Goal: Information Seeking & Learning: Learn about a topic

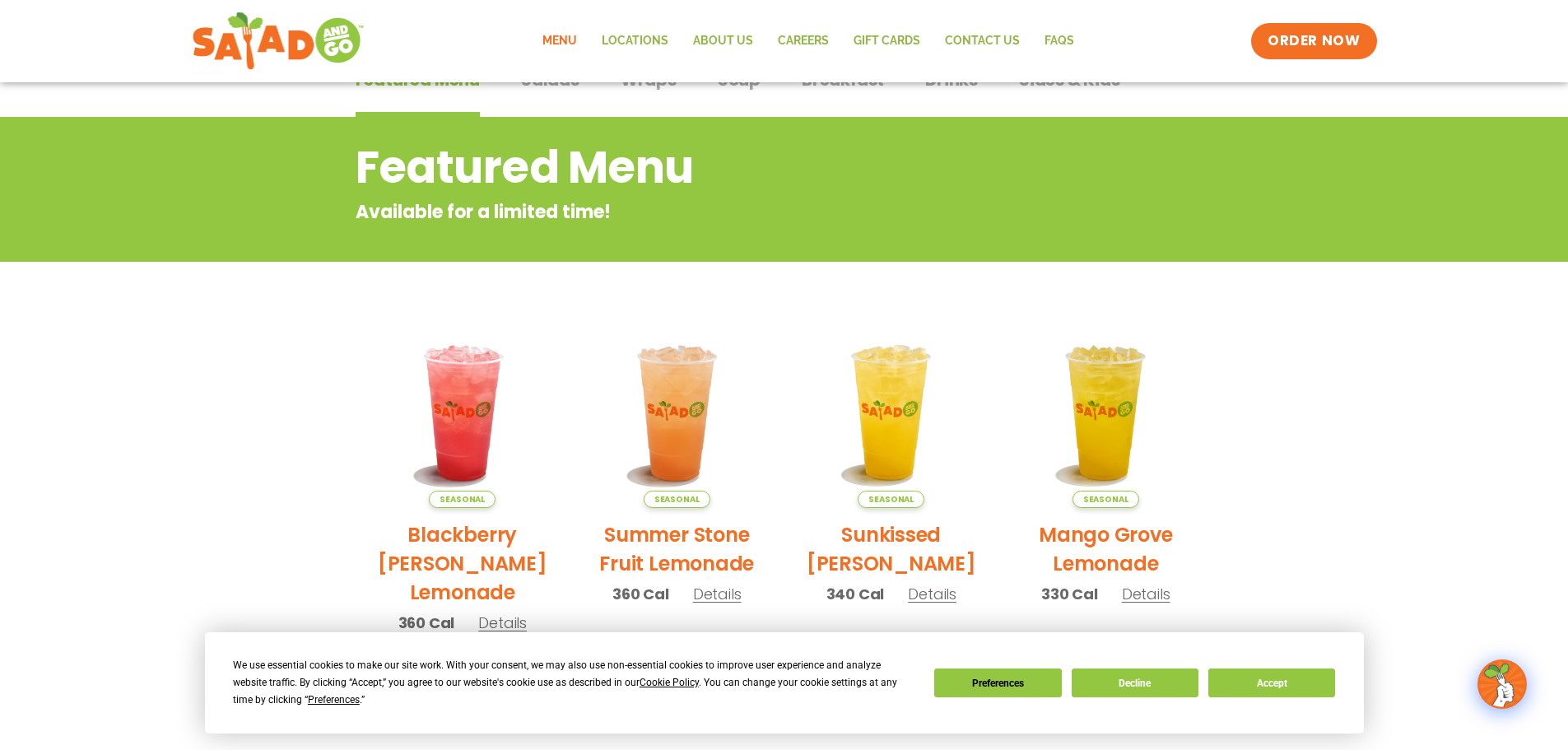
scroll to position [411, 0]
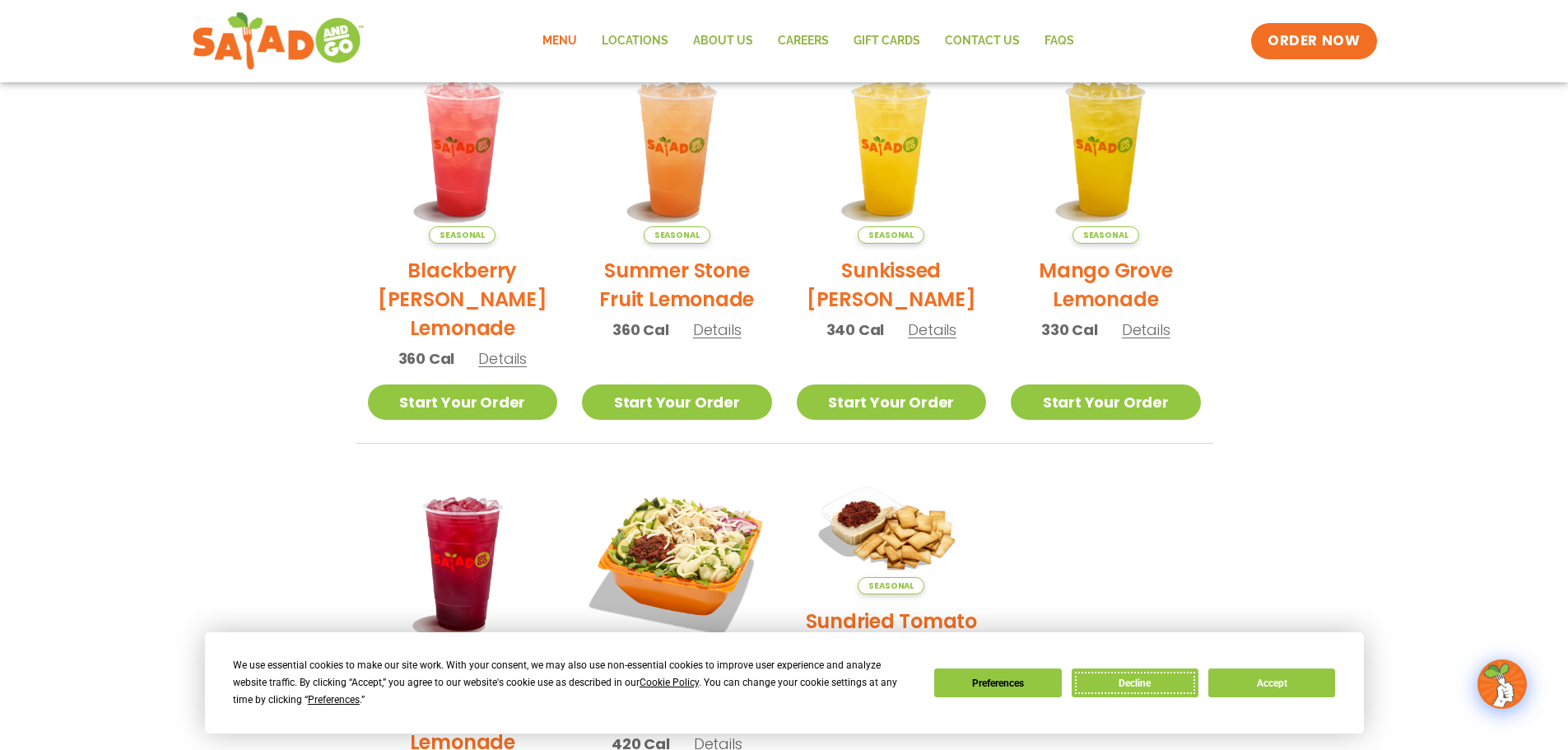
click at [1148, 686] on button "Decline" at bounding box center [1135, 683] width 127 height 29
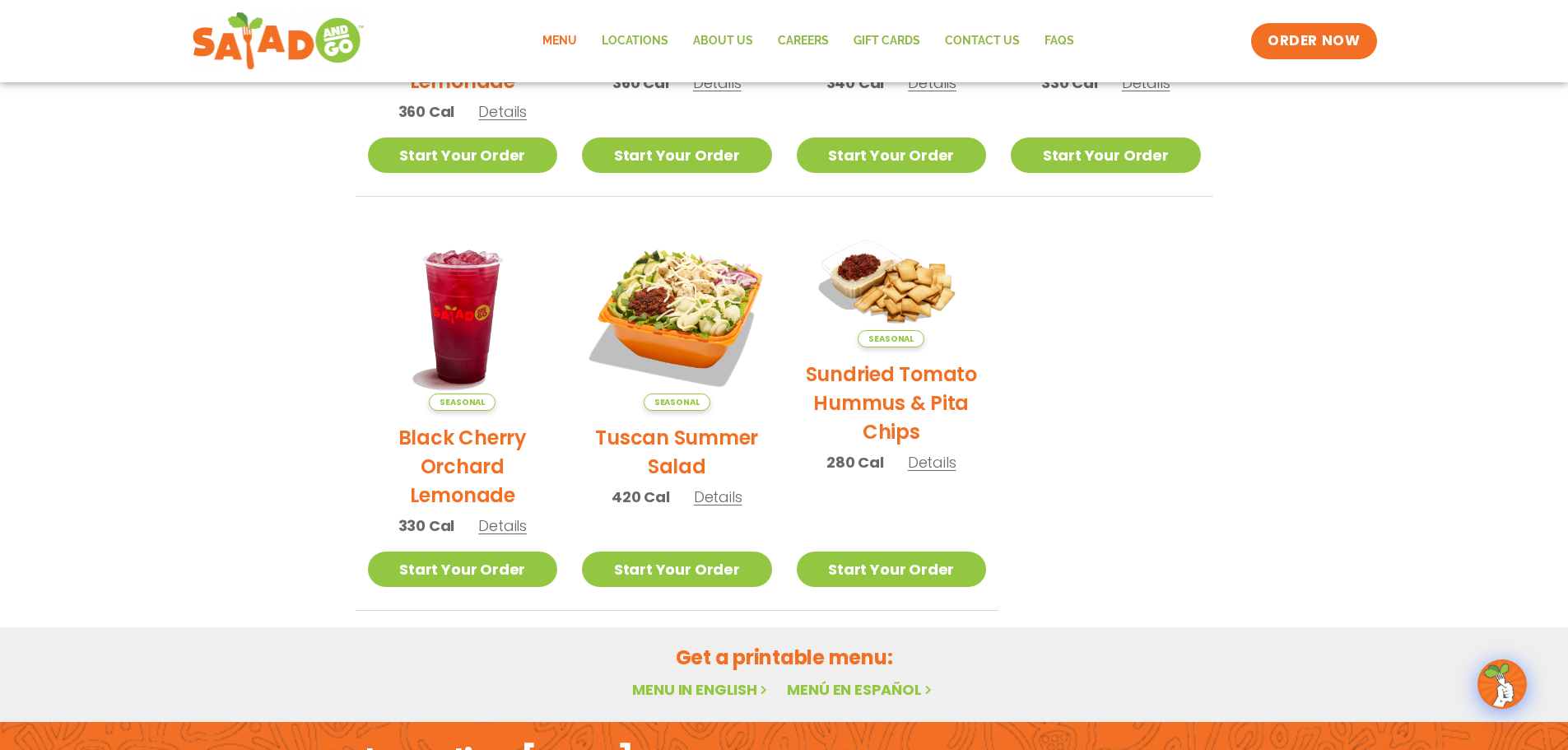
scroll to position [882, 0]
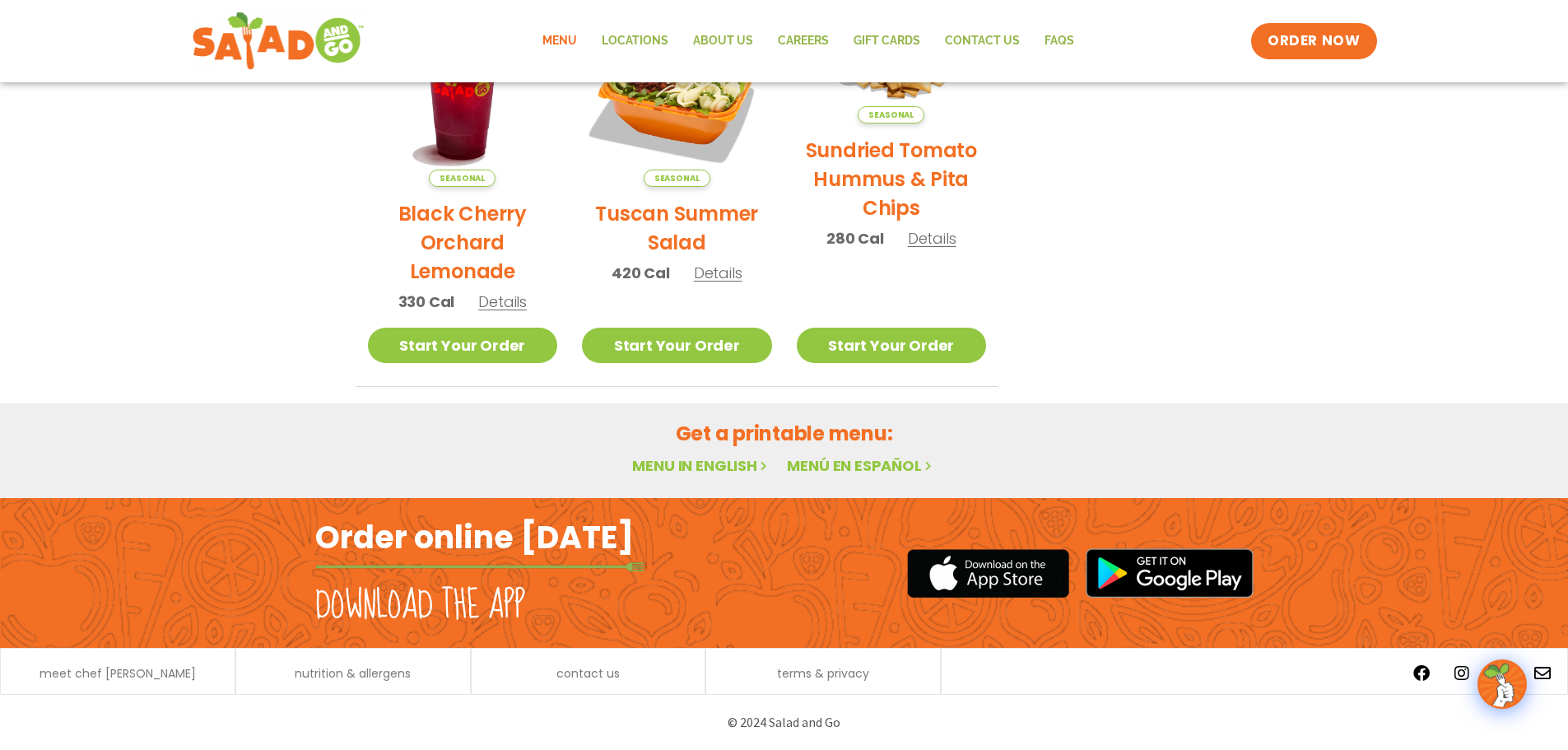
click at [705, 465] on link "Menu in English" at bounding box center [702, 465] width 139 height 20
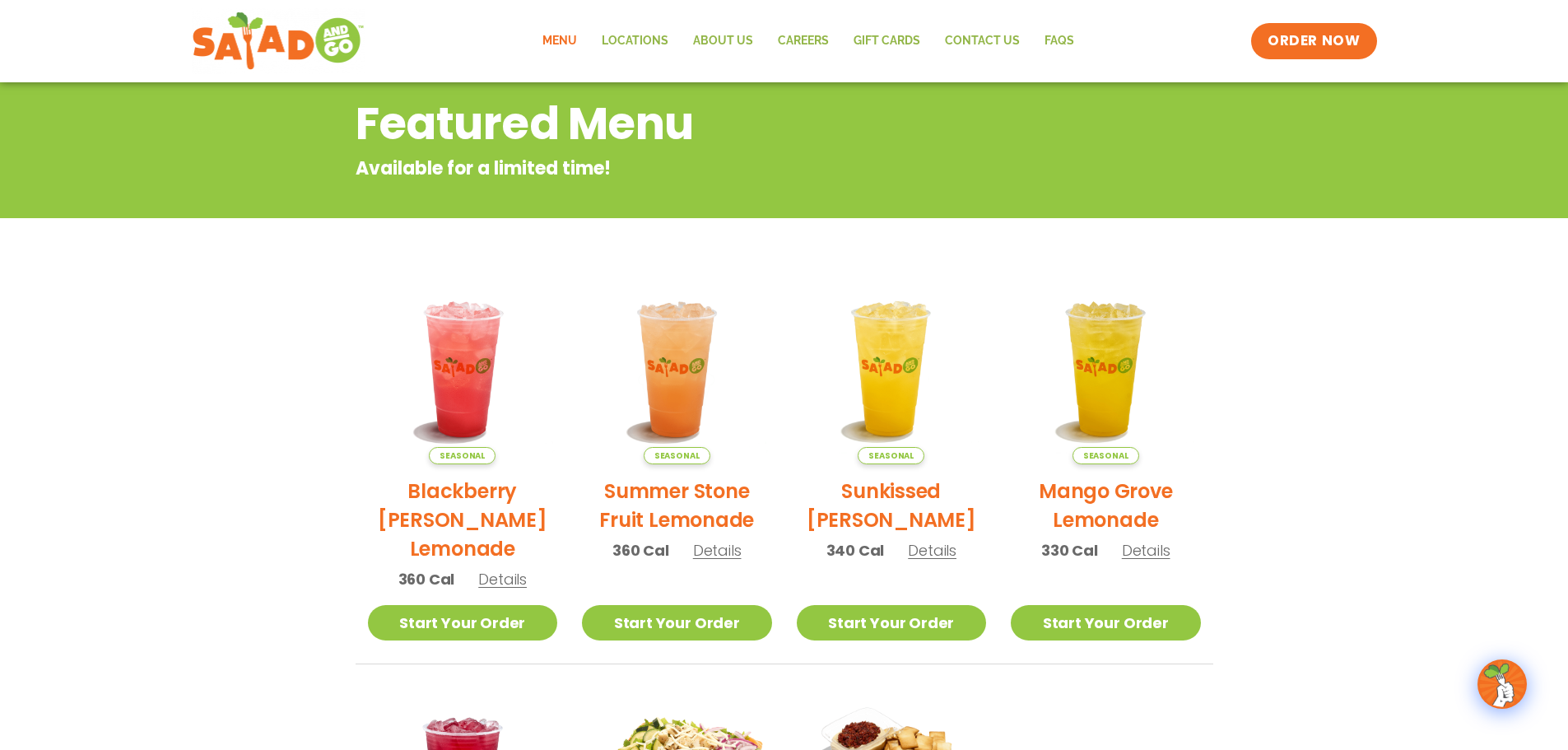
scroll to position [0, 0]
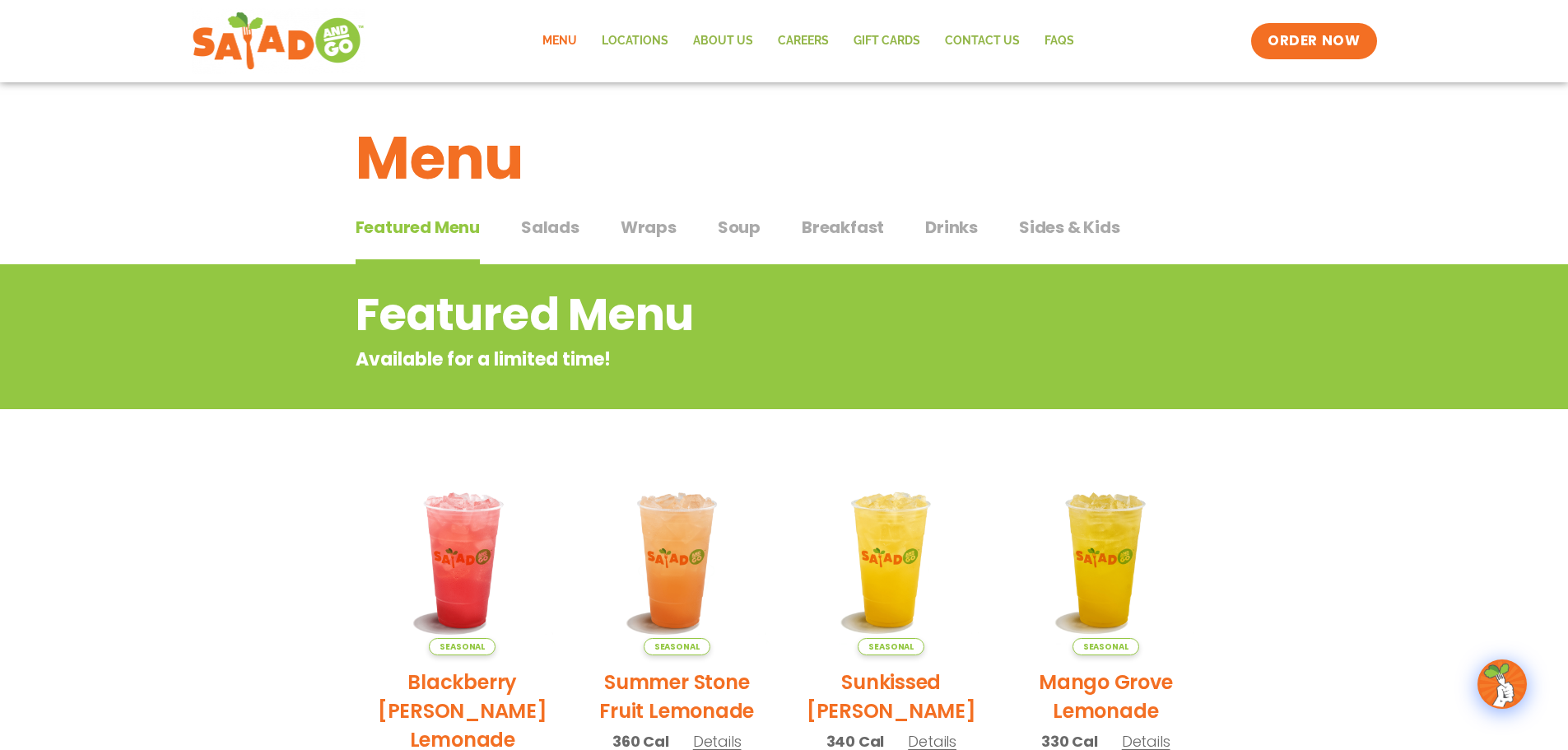
click at [538, 232] on span "Salads" at bounding box center [550, 226] width 58 height 24
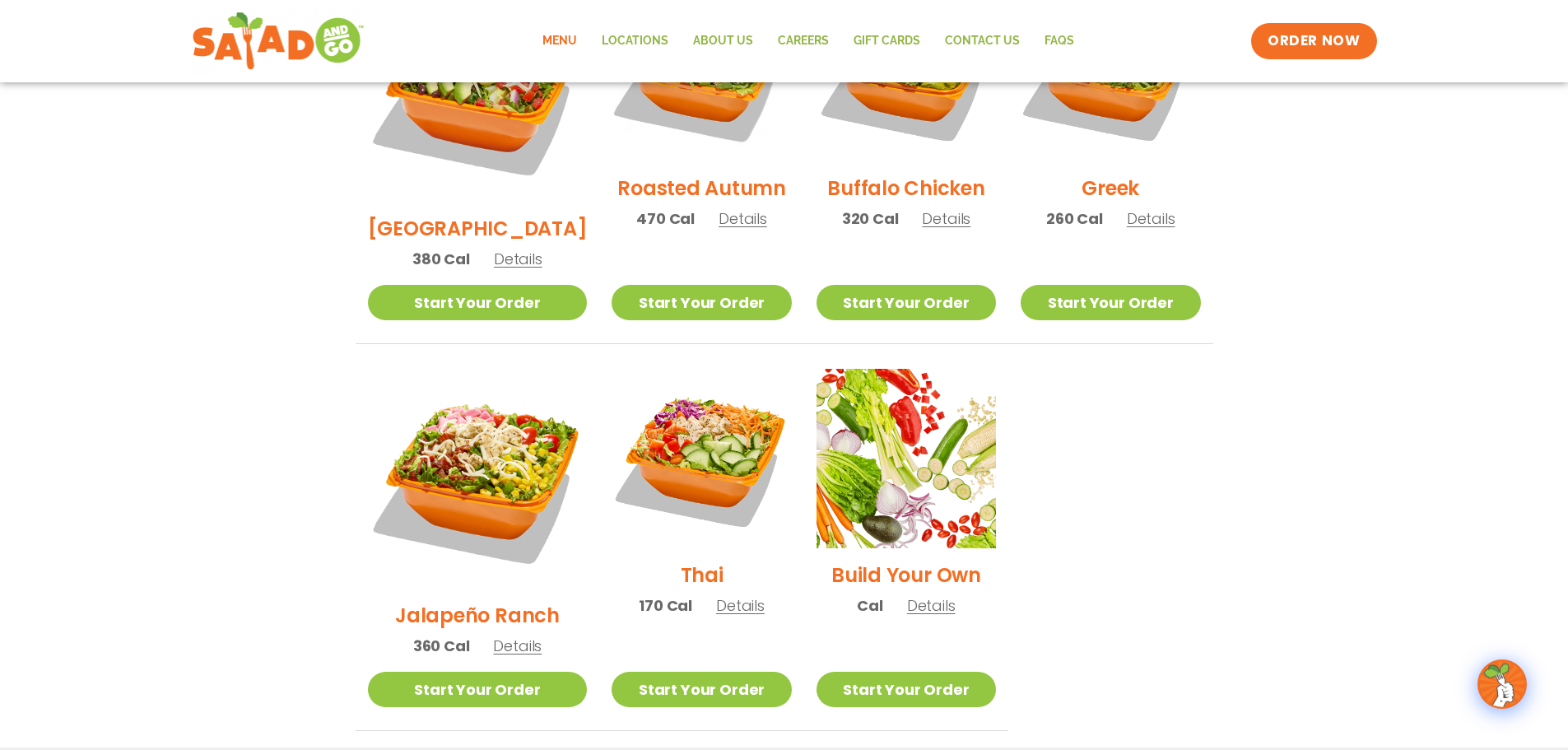
scroll to position [1070, 0]
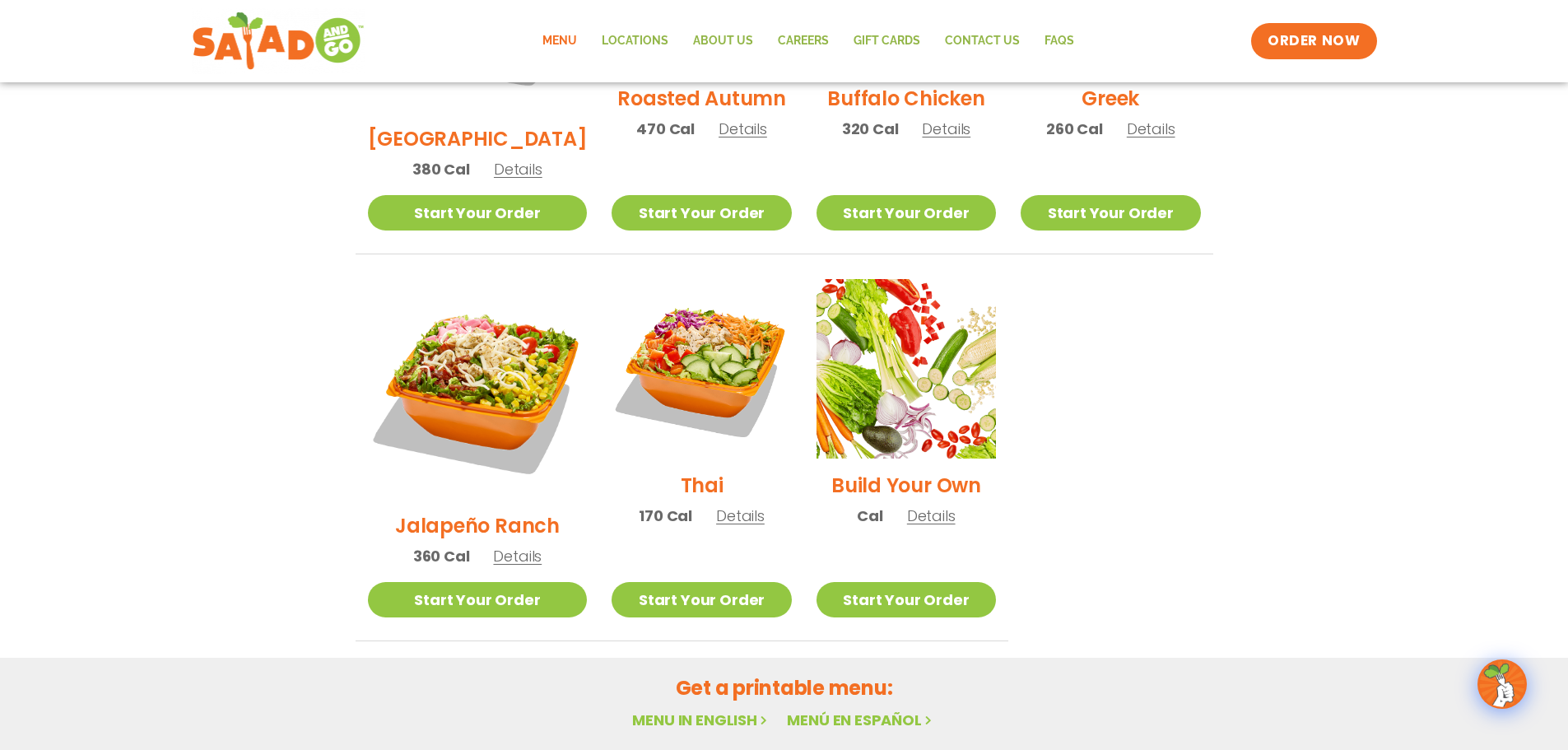
click at [707, 709] on link "Menu in English" at bounding box center [702, 719] width 139 height 20
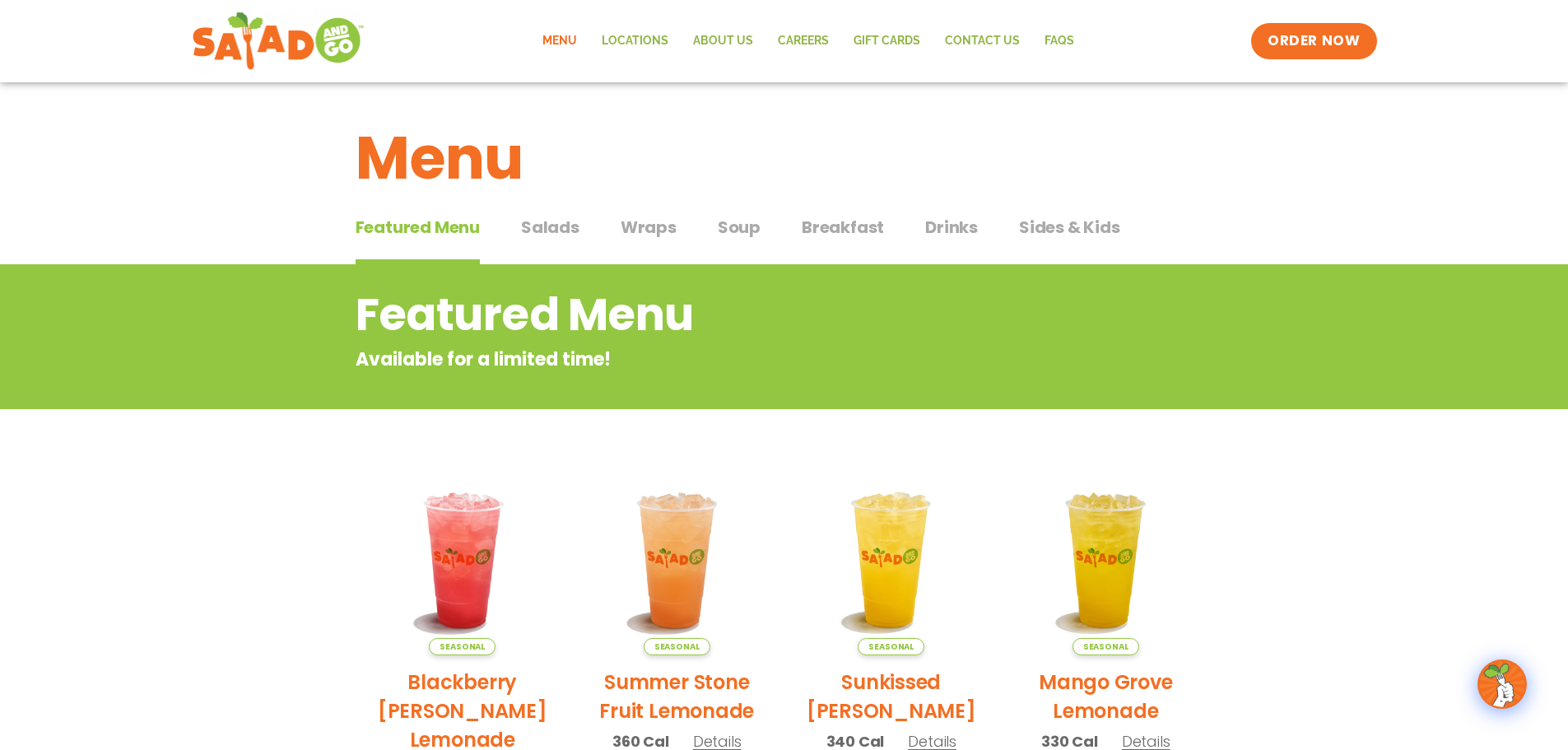
click at [548, 228] on span "Salads" at bounding box center [550, 226] width 58 height 24
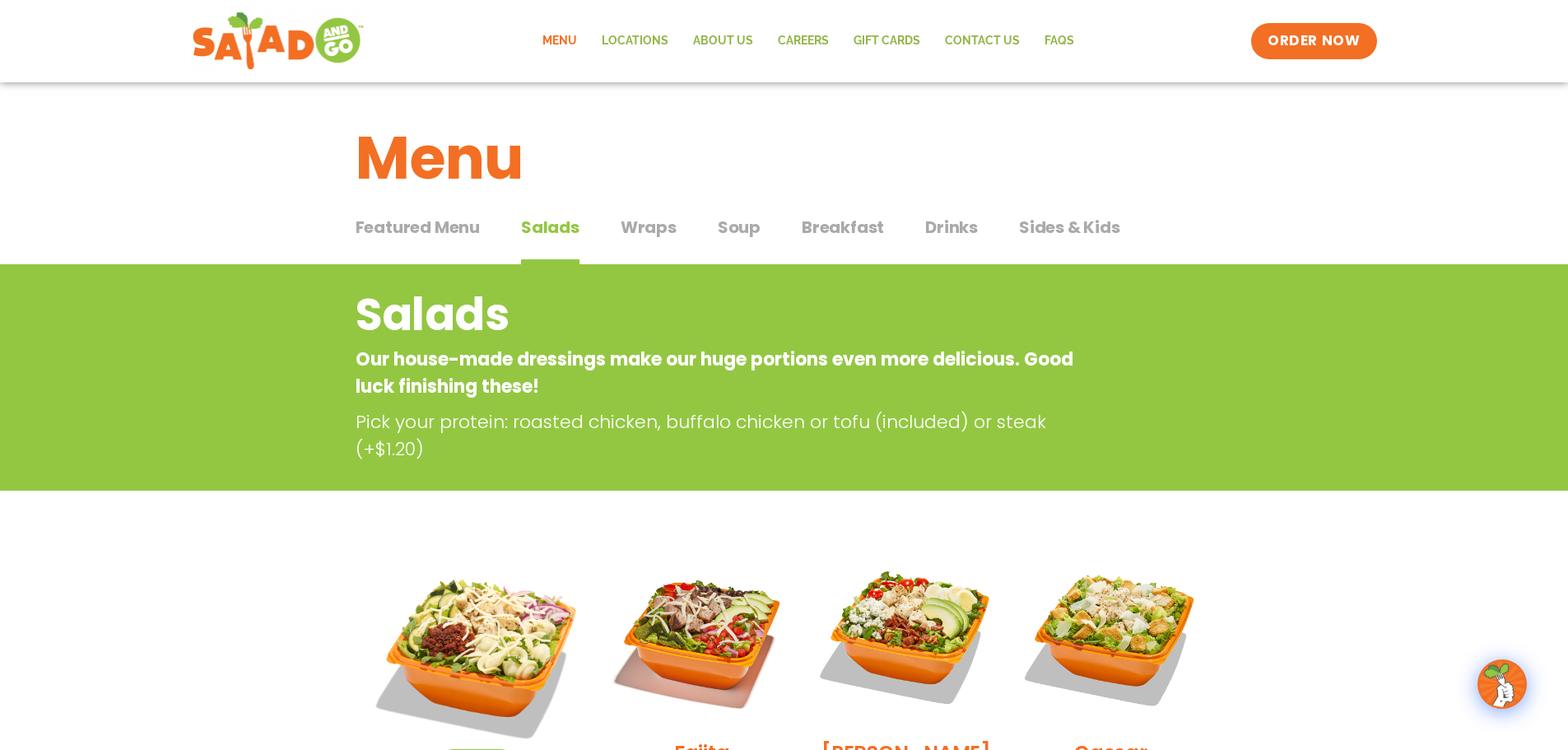
click at [633, 233] on span "Wraps" at bounding box center [649, 226] width 56 height 24
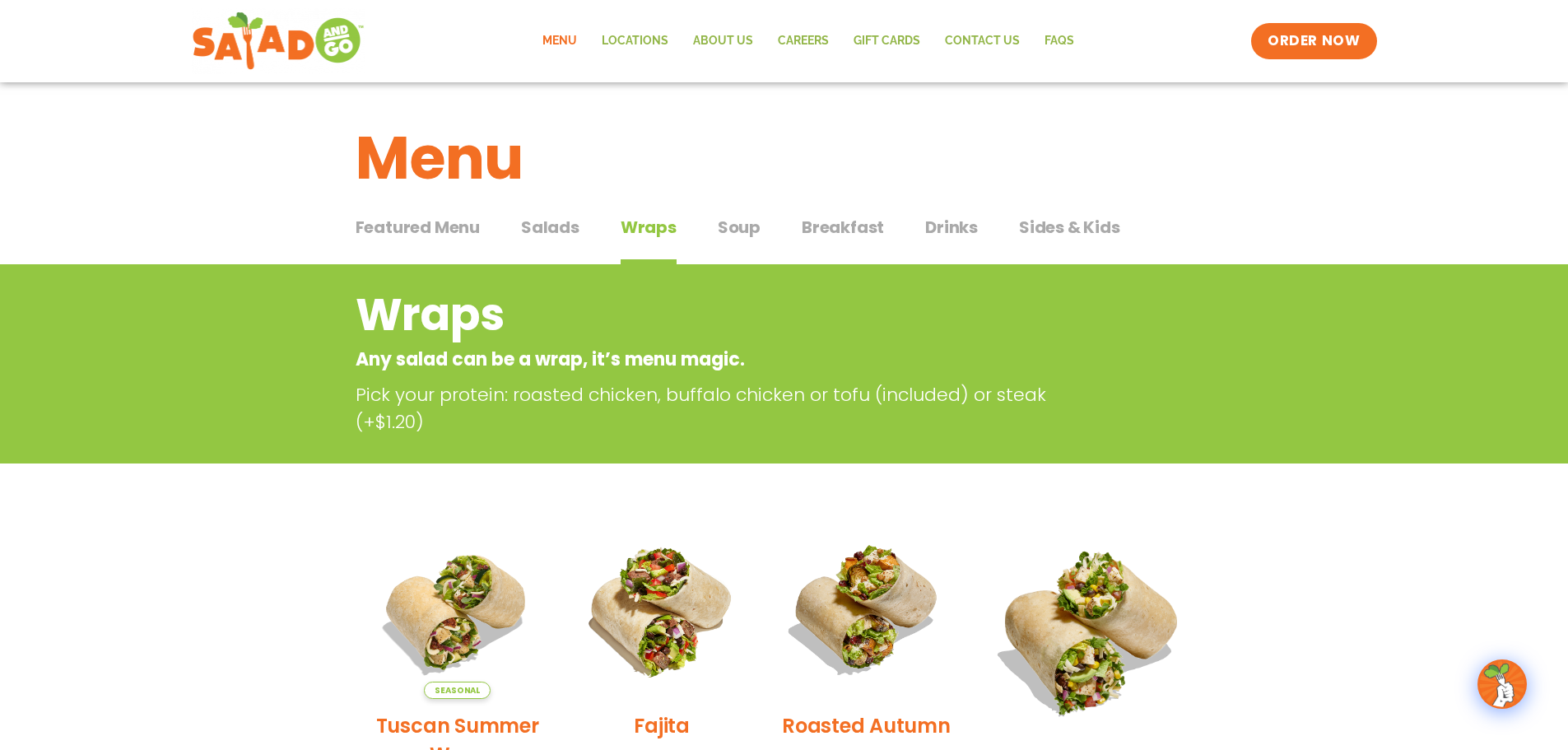
click at [726, 238] on span "Soup" at bounding box center [739, 226] width 43 height 24
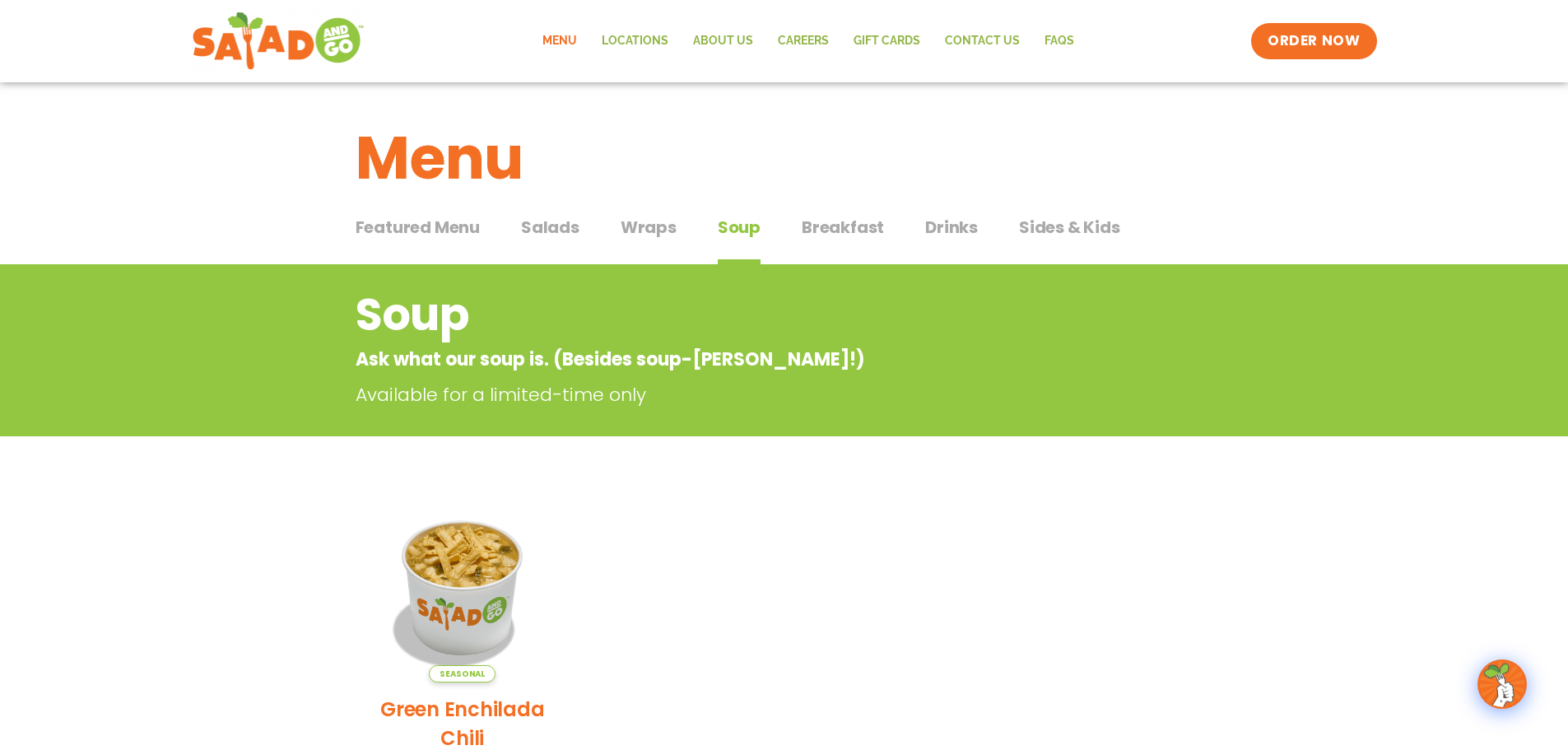
click at [819, 237] on span "Breakfast" at bounding box center [842, 226] width 82 height 24
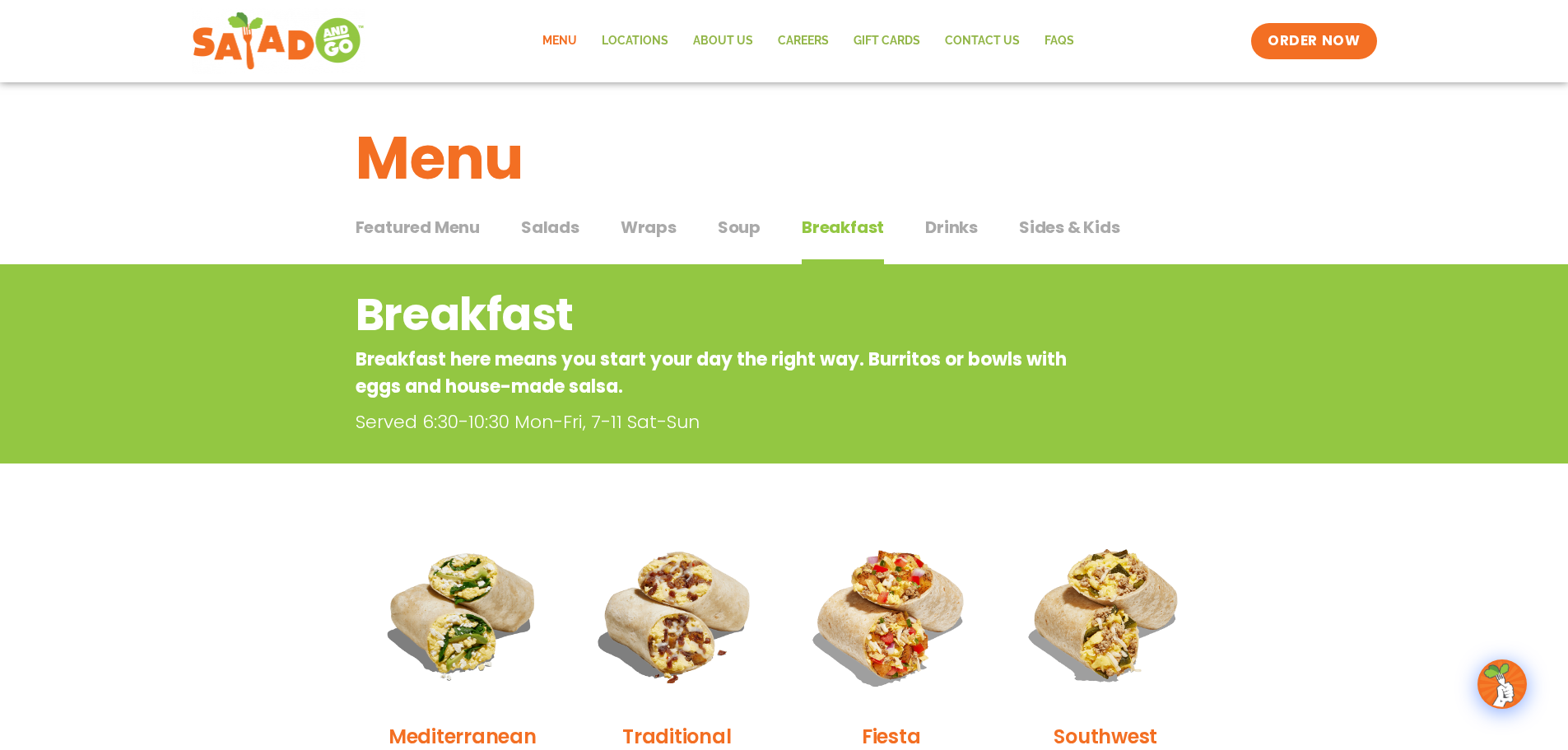
click at [929, 234] on span "Drinks" at bounding box center [952, 226] width 52 height 24
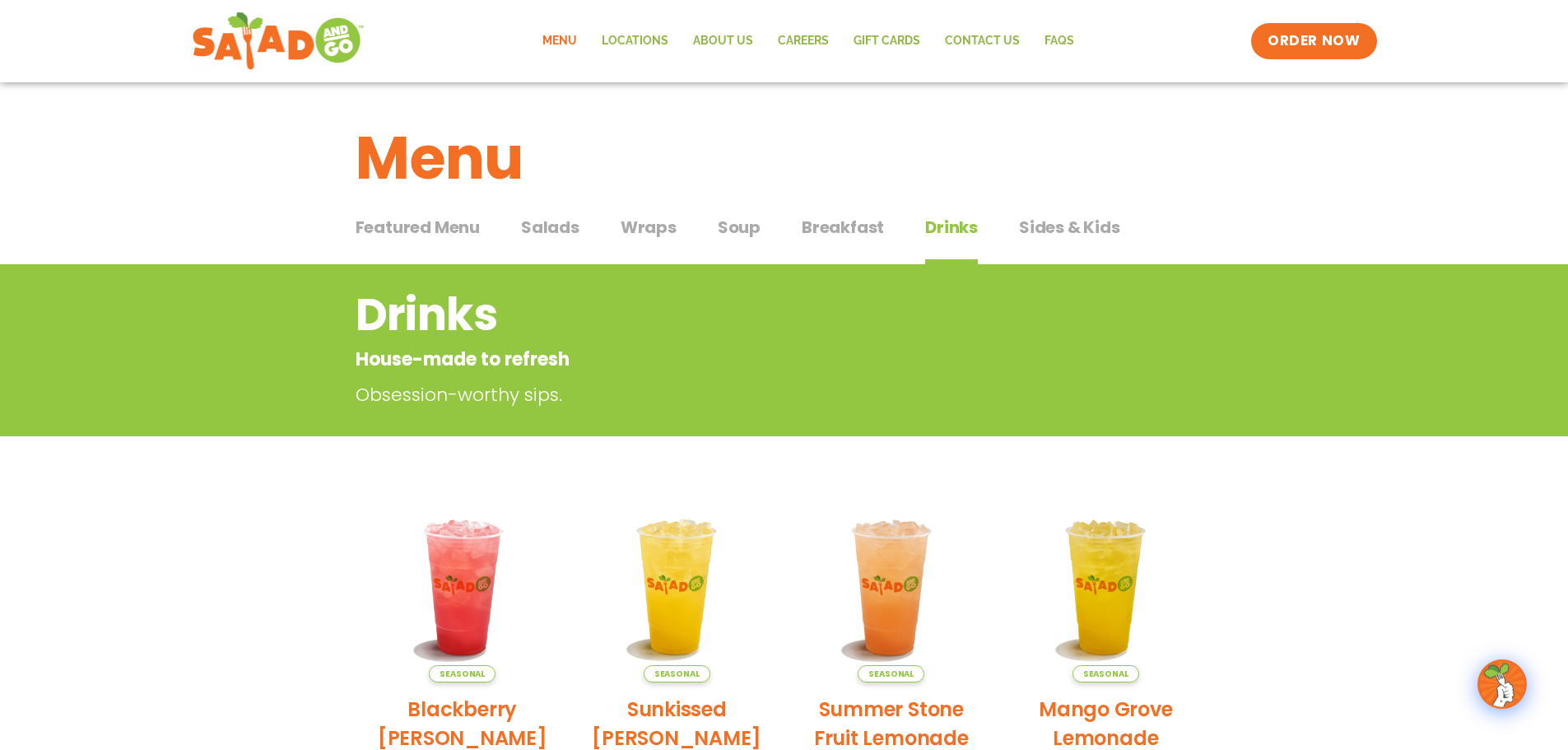
click at [1043, 233] on span "Sides & Kids" at bounding box center [1069, 226] width 101 height 24
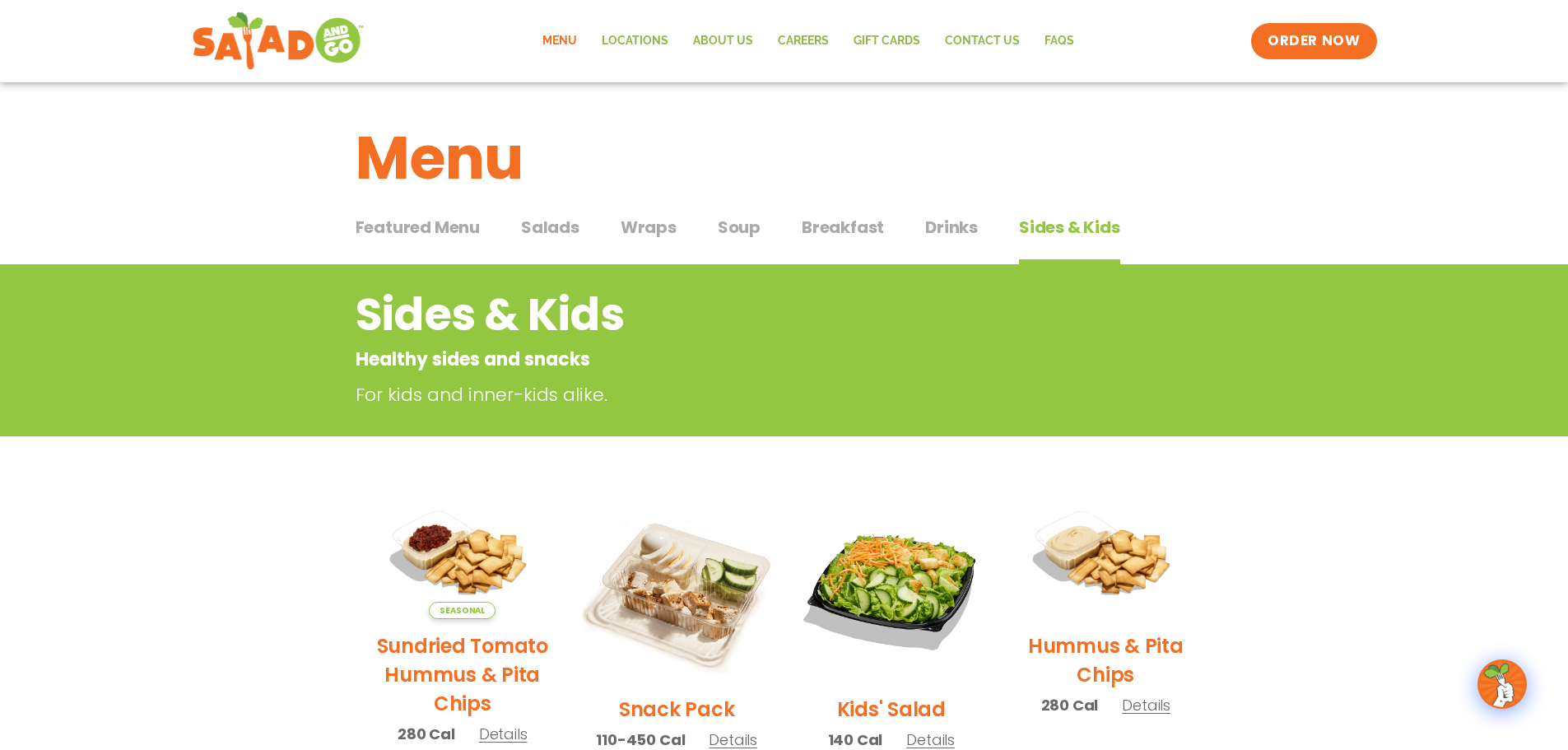
click at [655, 219] on span "Wraps" at bounding box center [649, 226] width 56 height 24
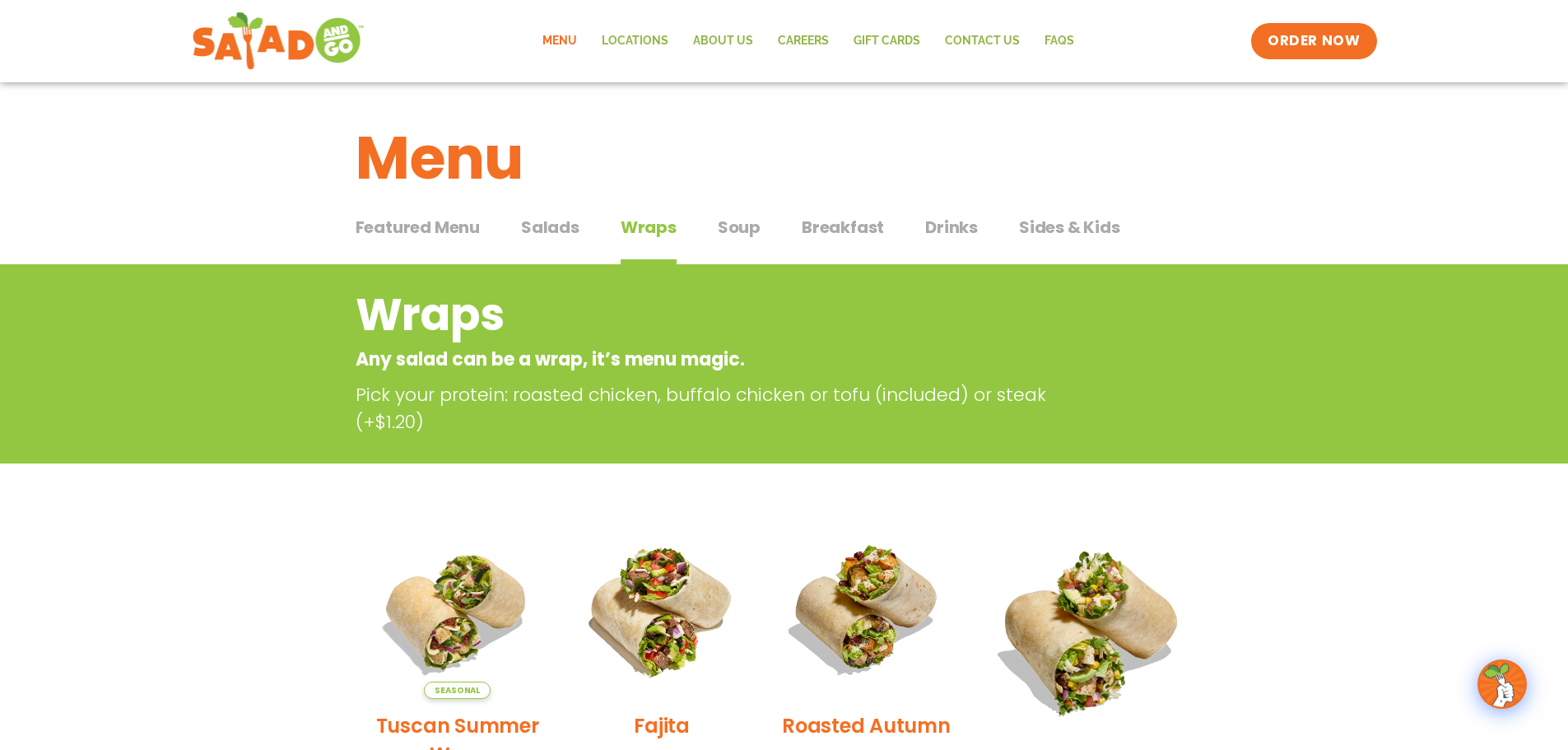
click at [558, 231] on span "Salads" at bounding box center [550, 226] width 58 height 24
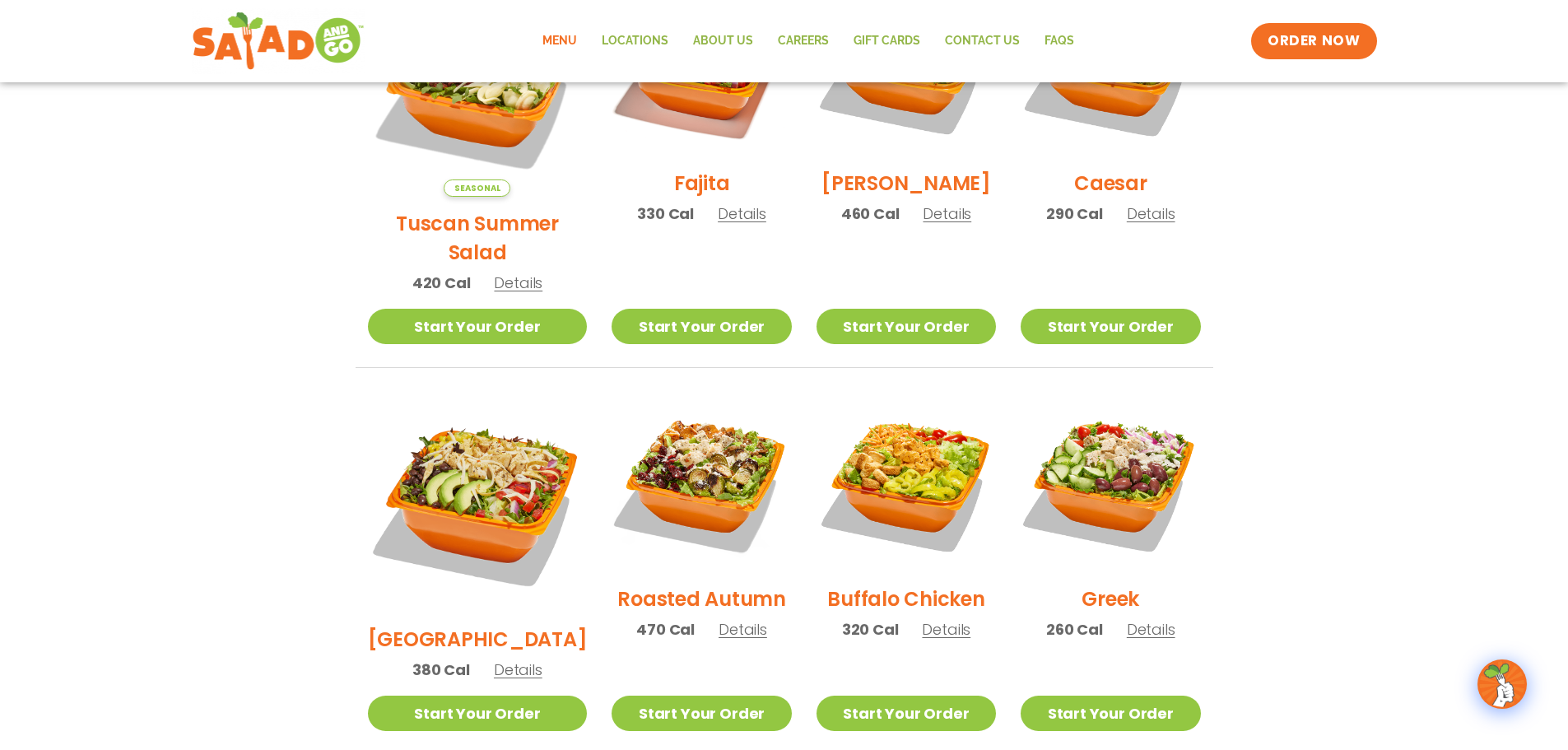
scroll to position [741, 0]
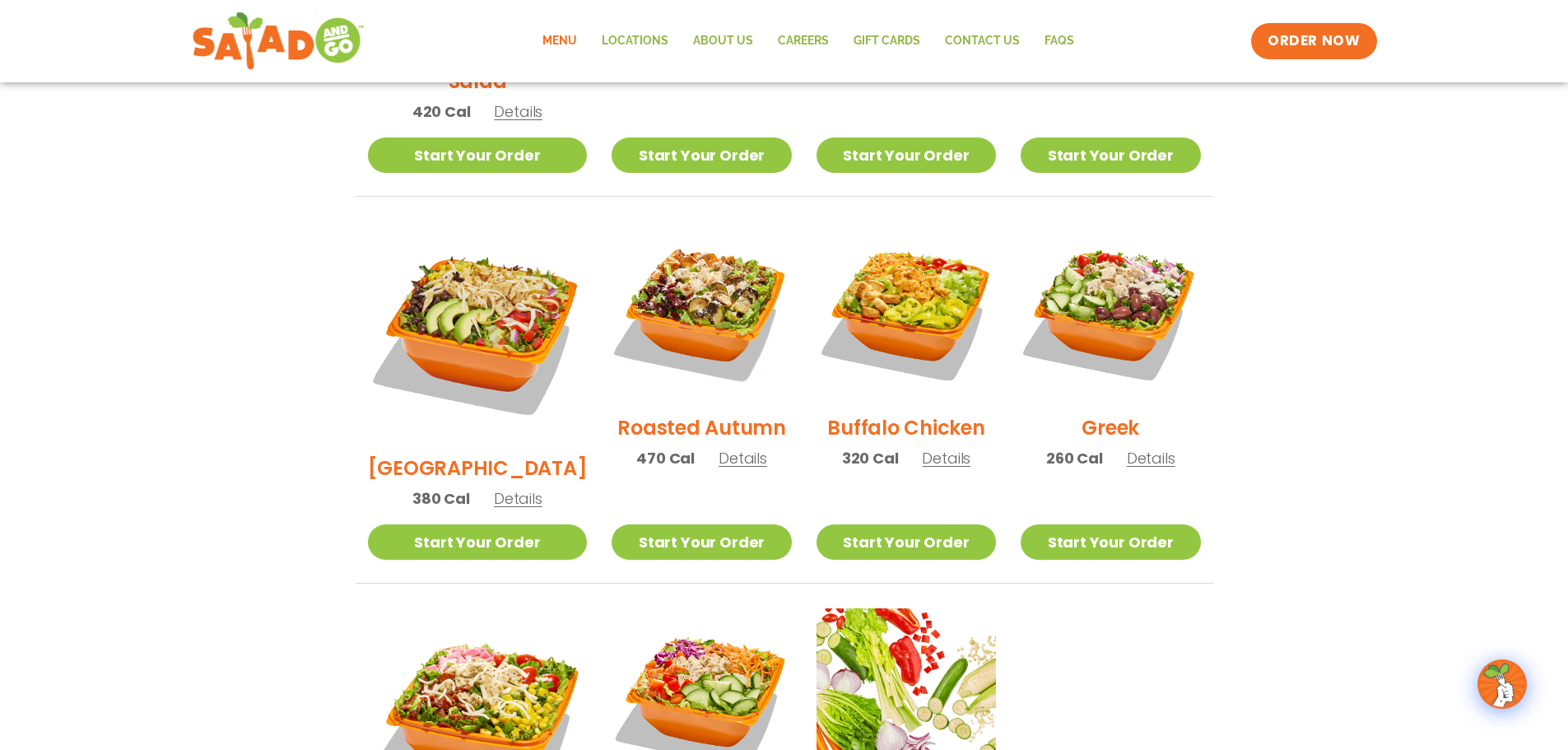
click at [722, 448] on span "Details" at bounding box center [743, 458] width 49 height 20
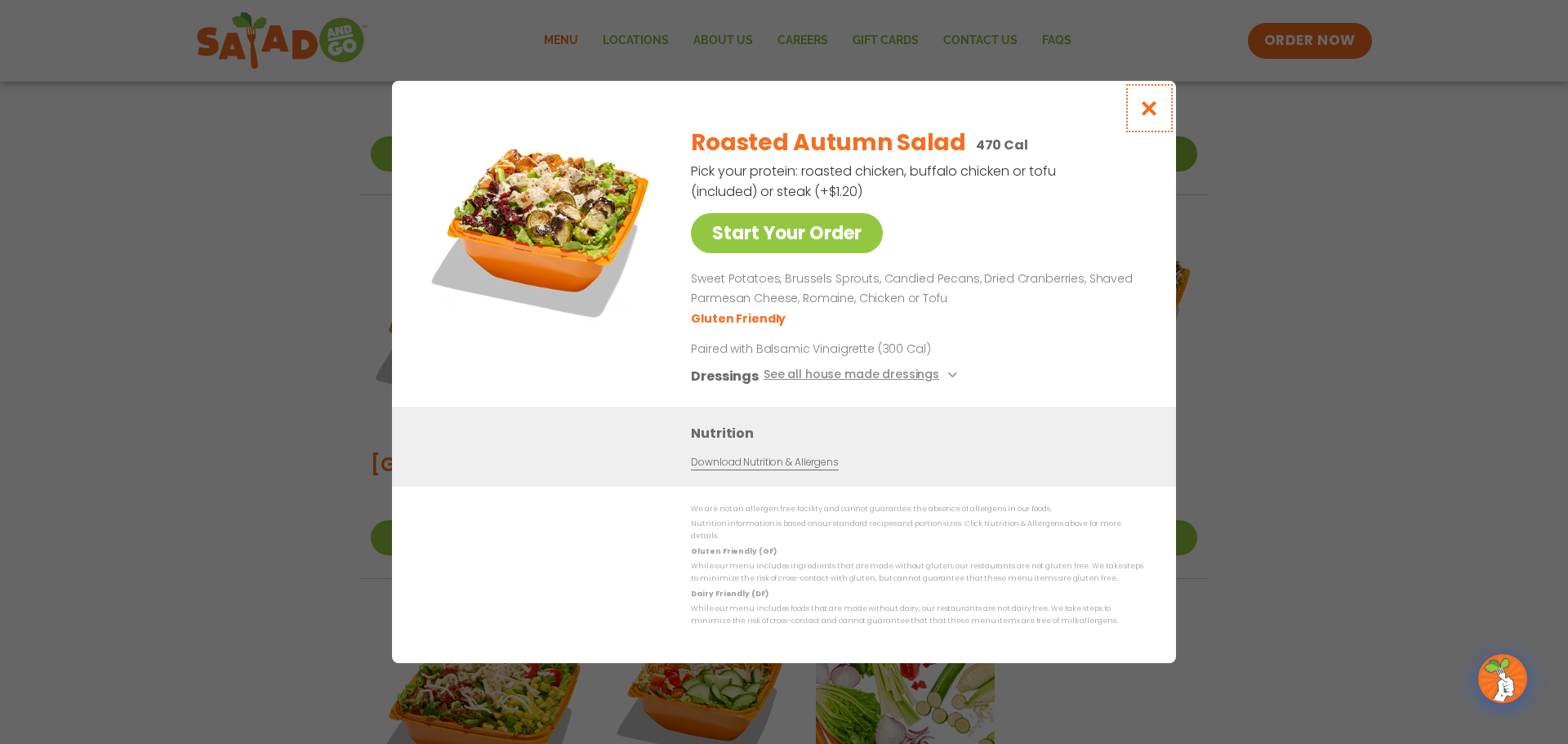
click at [1147, 115] on icon "Close modal" at bounding box center [1148, 108] width 20 height 17
